Goal: Information Seeking & Learning: Learn about a topic

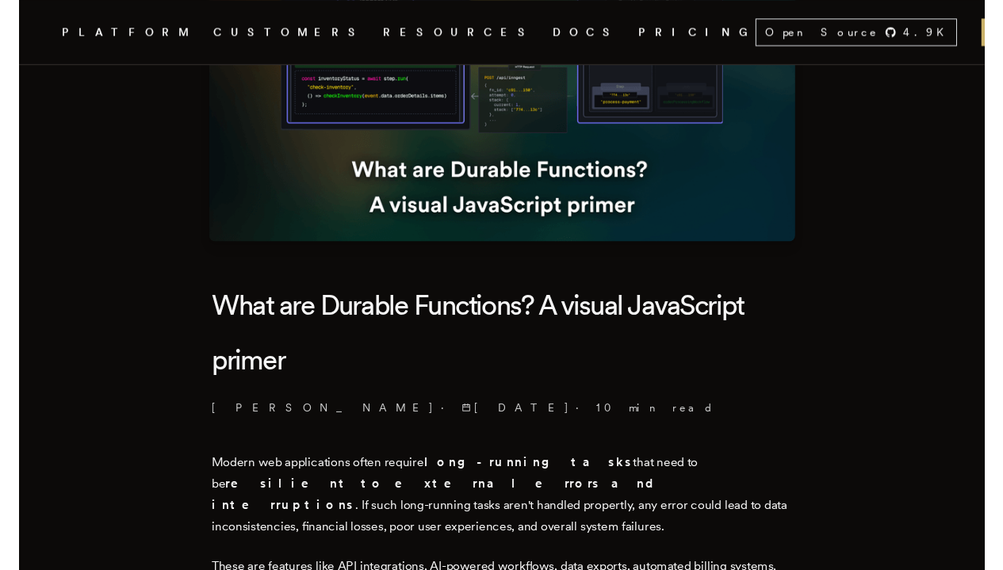
scroll to position [208, 0]
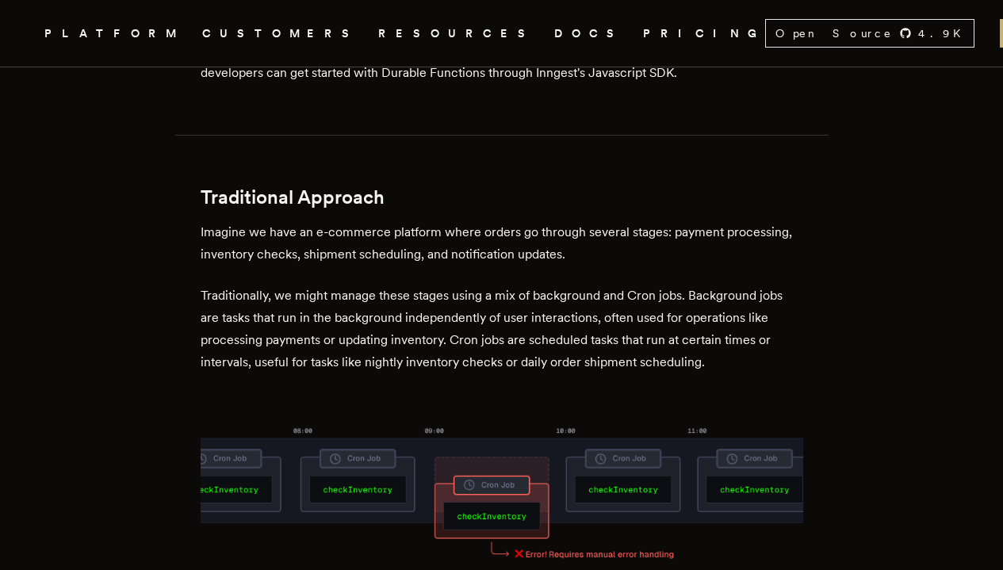
scroll to position [894, 0]
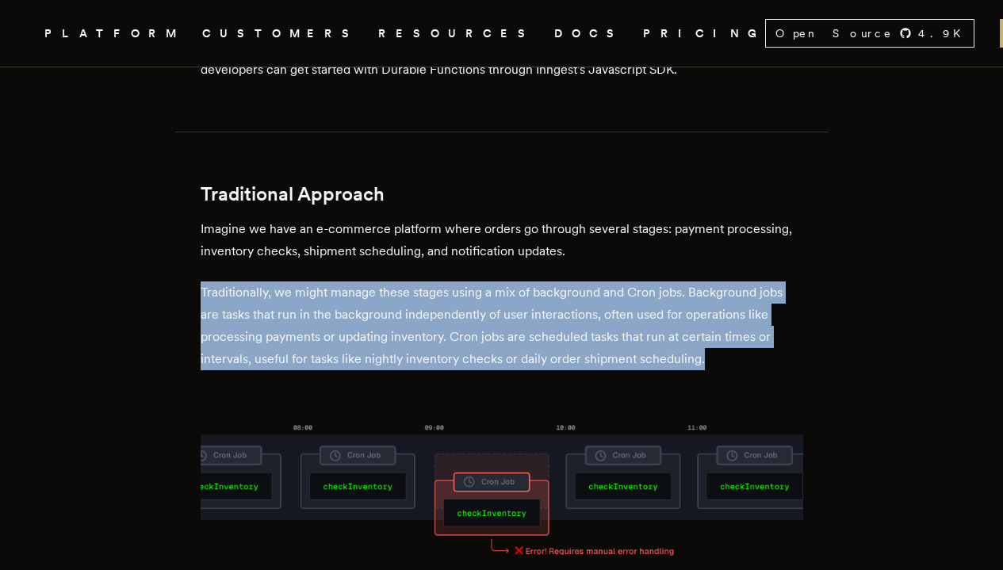
drag, startPoint x: 208, startPoint y: 269, endPoint x: 724, endPoint y: 338, distance: 519.8
click at [724, 338] on p "Traditionally, we might manage these stages using a mix of background and Cron …" at bounding box center [502, 325] width 602 height 89
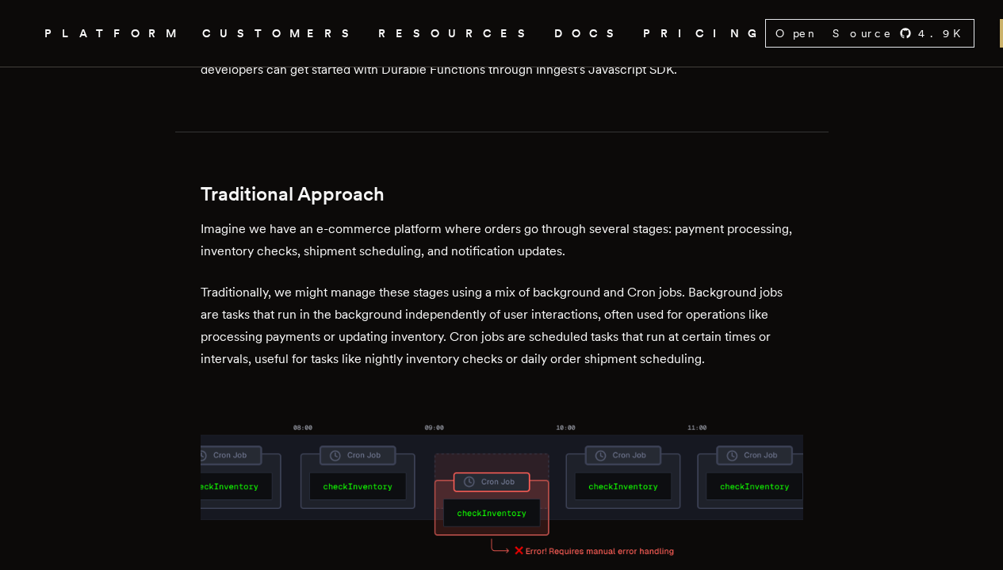
click at [766, 183] on h2 "Traditional Approach" at bounding box center [502, 194] width 602 height 22
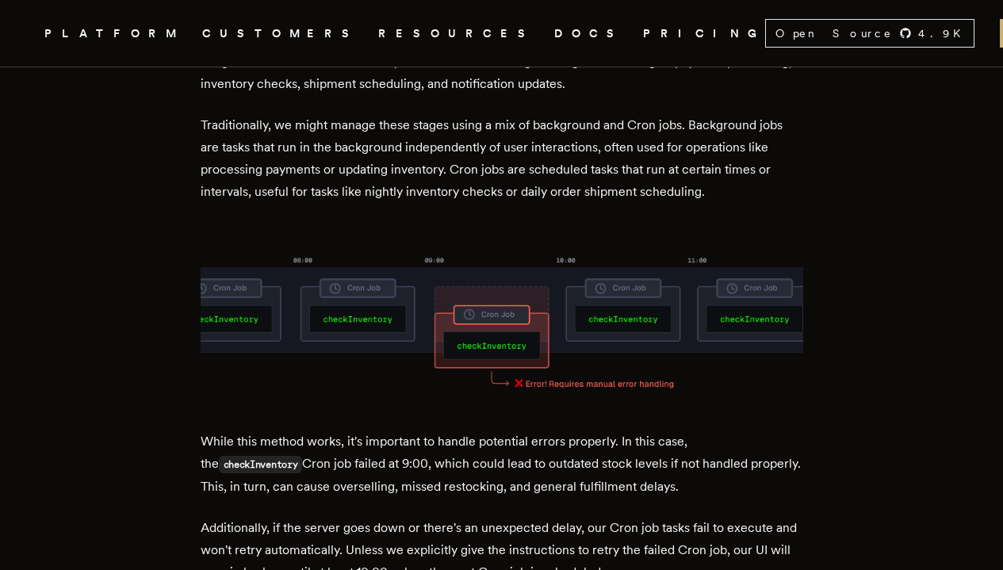
scroll to position [1064, 0]
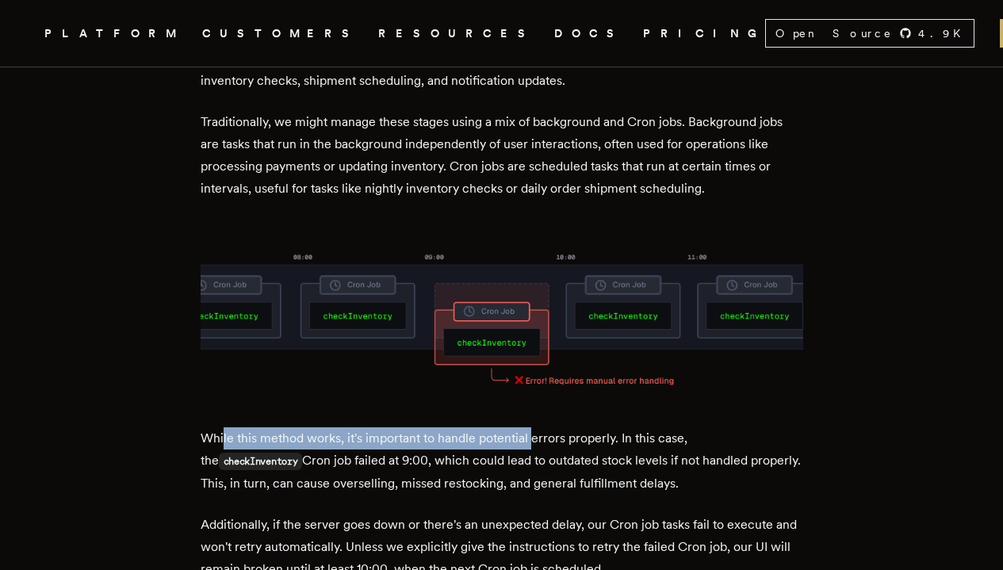
drag, startPoint x: 250, startPoint y: 413, endPoint x: 537, endPoint y: 411, distance: 287.7
click at [537, 427] on p "While this method works, it's important to handle potential errors properly. In…" at bounding box center [502, 460] width 602 height 67
click at [538, 427] on p "While this method works, it's important to handle potential errors properly. In…" at bounding box center [502, 460] width 602 height 67
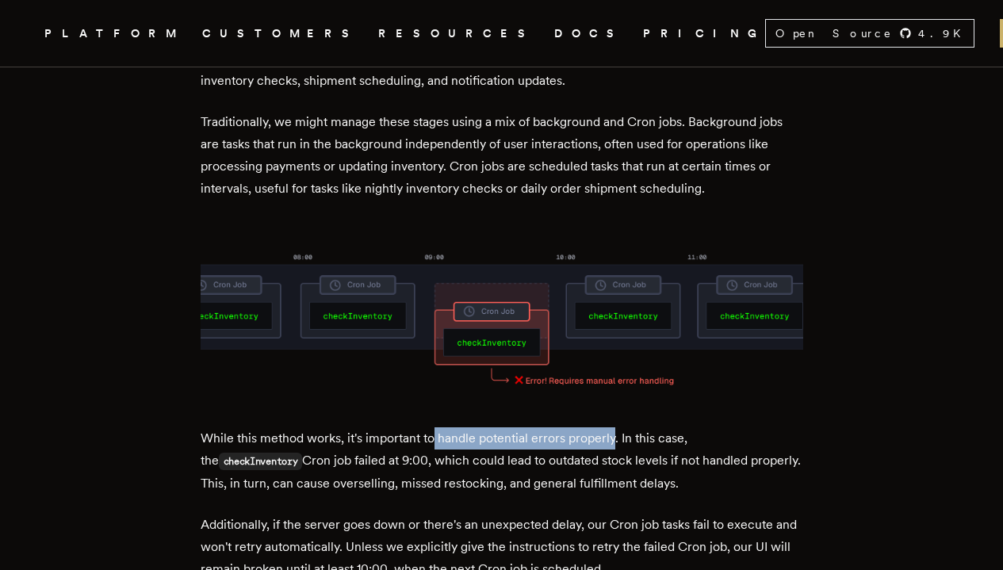
drag, startPoint x: 439, startPoint y: 414, endPoint x: 621, endPoint y: 415, distance: 181.5
click at [621, 427] on p "While this method works, it's important to handle potential errors properly. In…" at bounding box center [502, 460] width 602 height 67
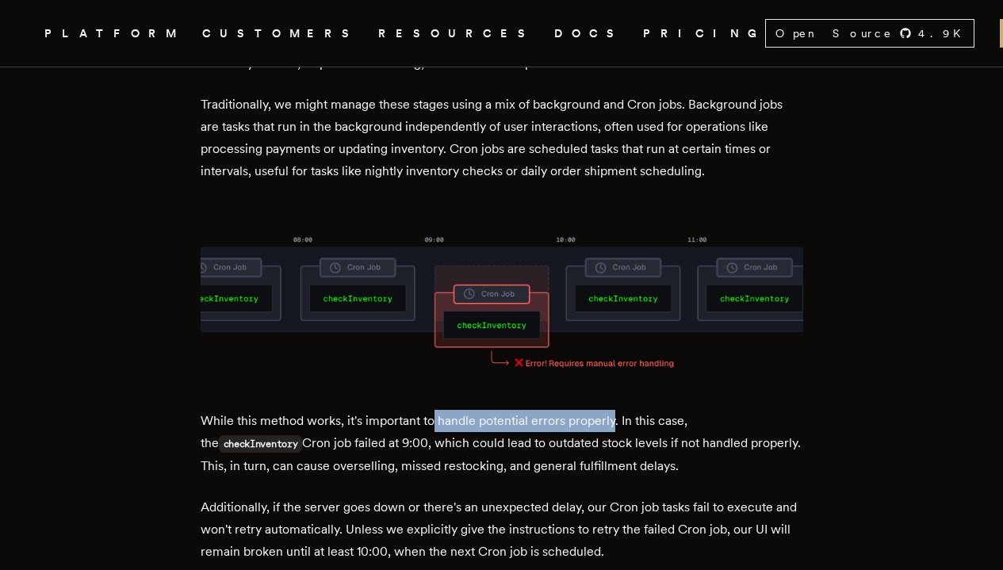
scroll to position [1085, 0]
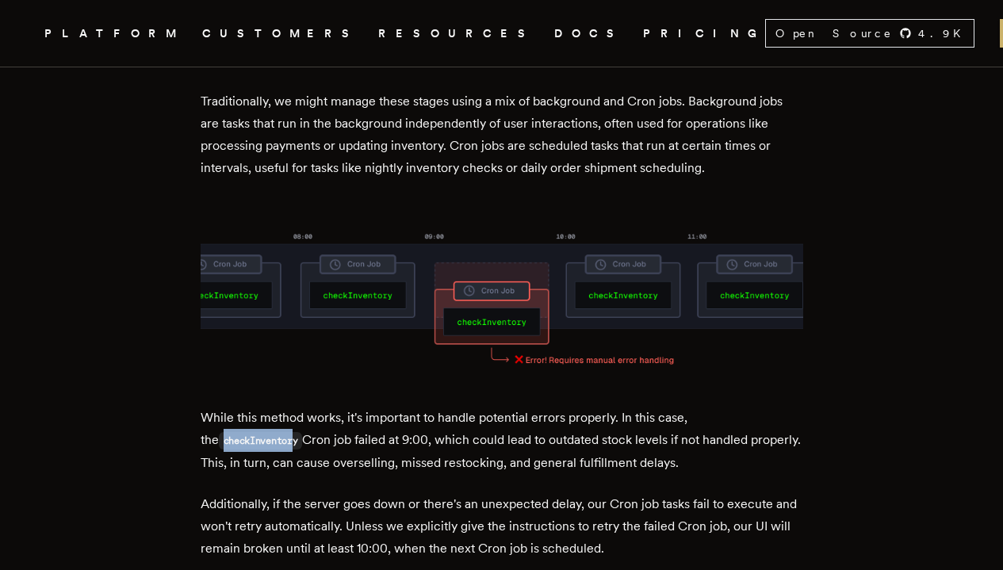
drag, startPoint x: 211, startPoint y: 415, endPoint x: 287, endPoint y: 416, distance: 76.1
click at [287, 432] on code "checkInventory" at bounding box center [261, 440] width 84 height 17
drag, startPoint x: 304, startPoint y: 417, endPoint x: 423, endPoint y: 419, distance: 119.7
click at [423, 419] on p "While this method works, it's important to handle potential errors properly. In…" at bounding box center [502, 440] width 602 height 67
click at [460, 430] on p "While this method works, it's important to handle potential errors properly. In…" at bounding box center [502, 440] width 602 height 67
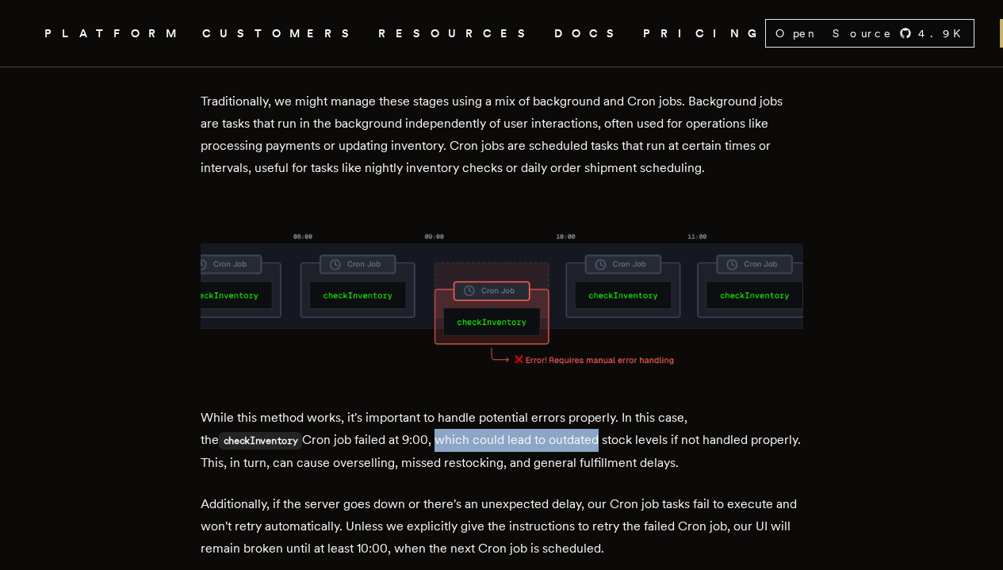
drag, startPoint x: 430, startPoint y: 415, endPoint x: 591, endPoint y: 417, distance: 160.9
click at [591, 417] on p "While this method works, it's important to handle potential errors properly. In…" at bounding box center [502, 440] width 602 height 67
drag, startPoint x: 262, startPoint y: 437, endPoint x: 287, endPoint y: 438, distance: 24.6
click at [287, 438] on p "While this method works, it's important to handle potential errors properly. In…" at bounding box center [502, 440] width 602 height 67
click at [304, 447] on p "While this method works, it's important to handle potential errors properly. In…" at bounding box center [502, 440] width 602 height 67
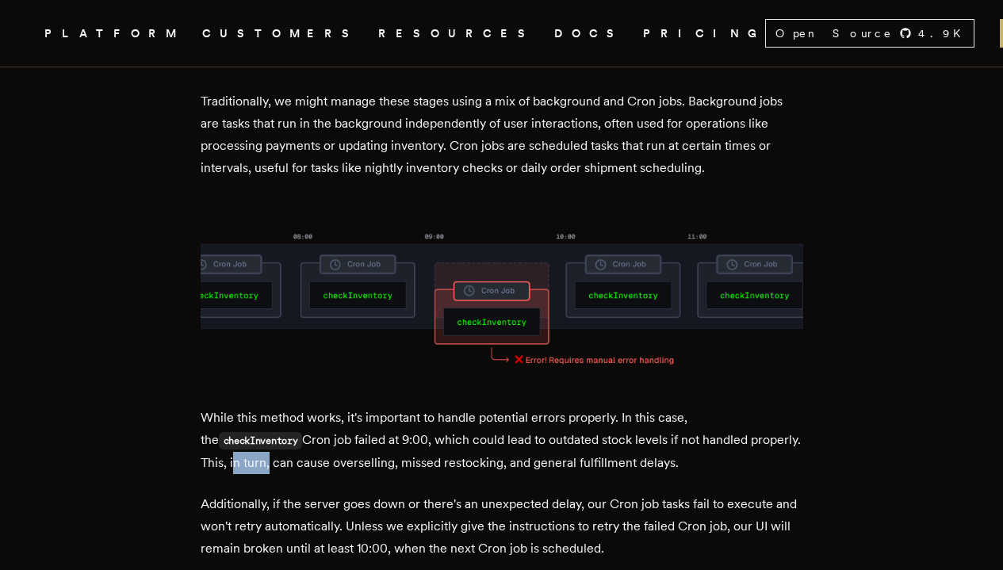
drag, startPoint x: 288, startPoint y: 438, endPoint x: 323, endPoint y: 438, distance: 34.9
click at [323, 438] on p "While this method works, it's important to handle potential errors properly. In…" at bounding box center [502, 440] width 602 height 67
drag, startPoint x: 331, startPoint y: 439, endPoint x: 448, endPoint y: 434, distance: 117.4
click at [448, 434] on p "While this method works, it's important to handle potential errors properly. In…" at bounding box center [502, 440] width 602 height 67
drag, startPoint x: 461, startPoint y: 440, endPoint x: 551, endPoint y: 438, distance: 89.6
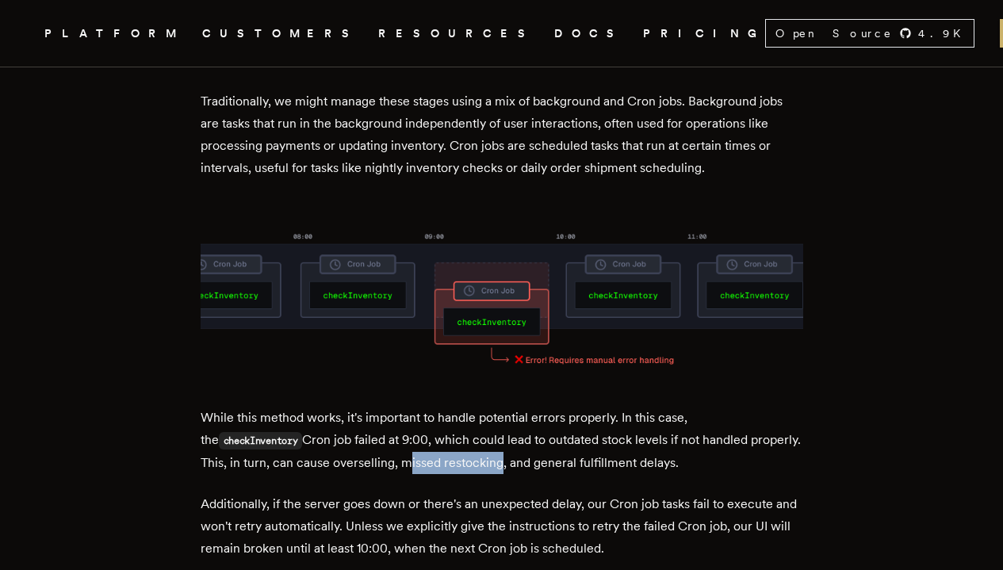
click at [551, 438] on p "While this method works, it's important to handle potential errors properly. In…" at bounding box center [502, 440] width 602 height 67
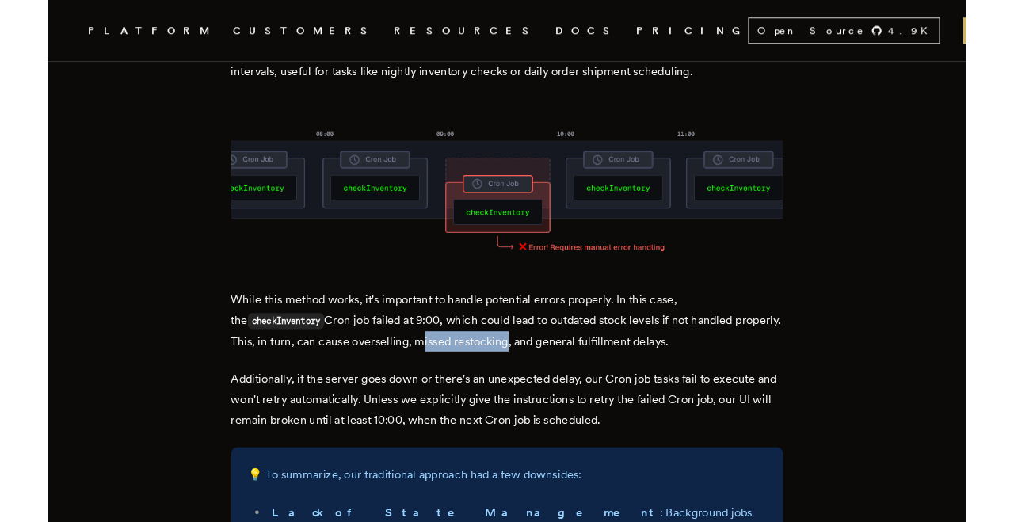
scroll to position [1190, 0]
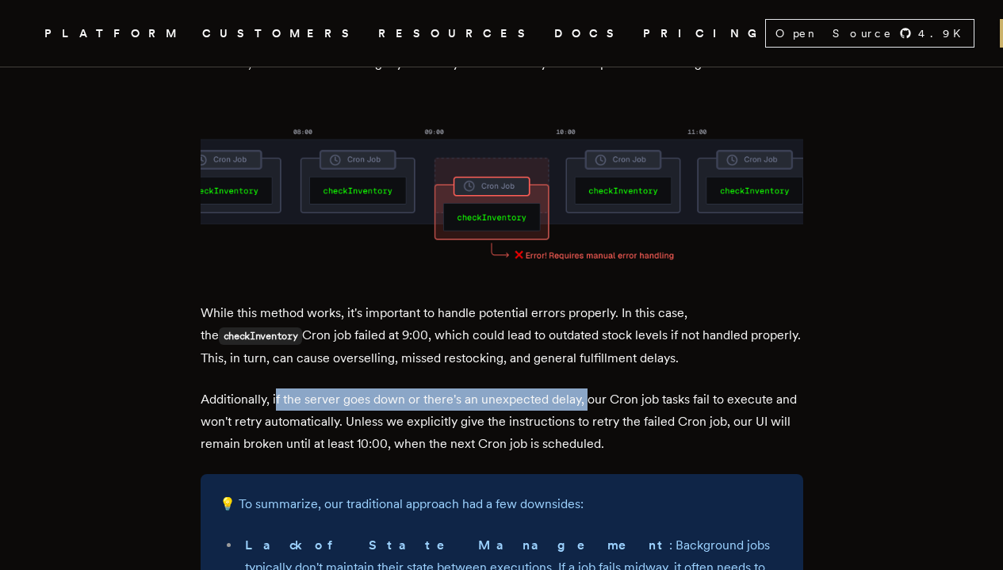
drag, startPoint x: 282, startPoint y: 375, endPoint x: 590, endPoint y: 373, distance: 308.3
click at [590, 388] on p "Additionally, if the server goes down or there's an unexpected delay, our Cron …" at bounding box center [502, 421] width 602 height 67
